Goal: Task Accomplishment & Management: Manage account settings

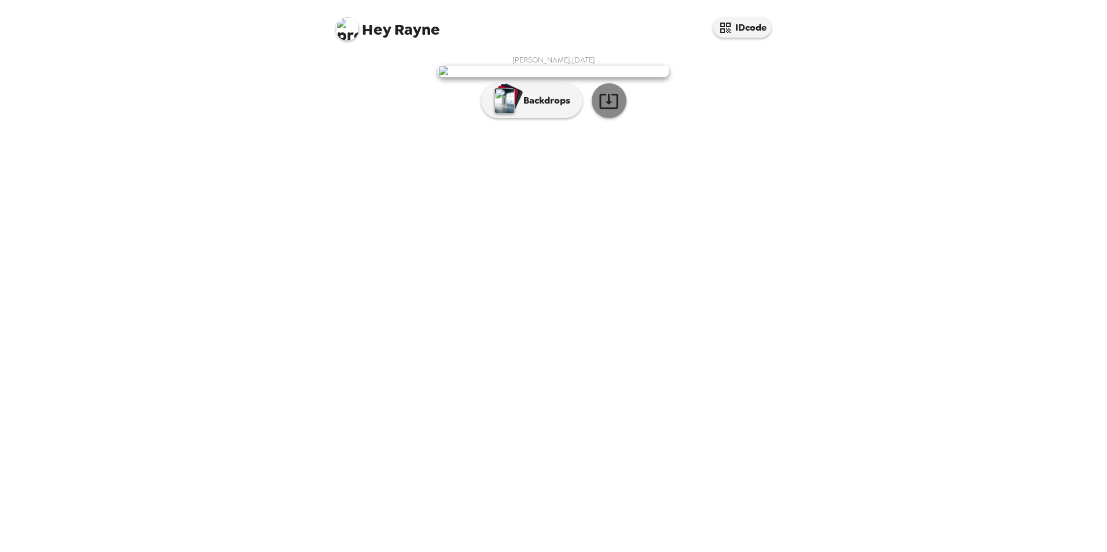
click at [607, 109] on icon "button" at bounding box center [608, 101] width 19 height 15
